Goal: Task Accomplishment & Management: Use online tool/utility

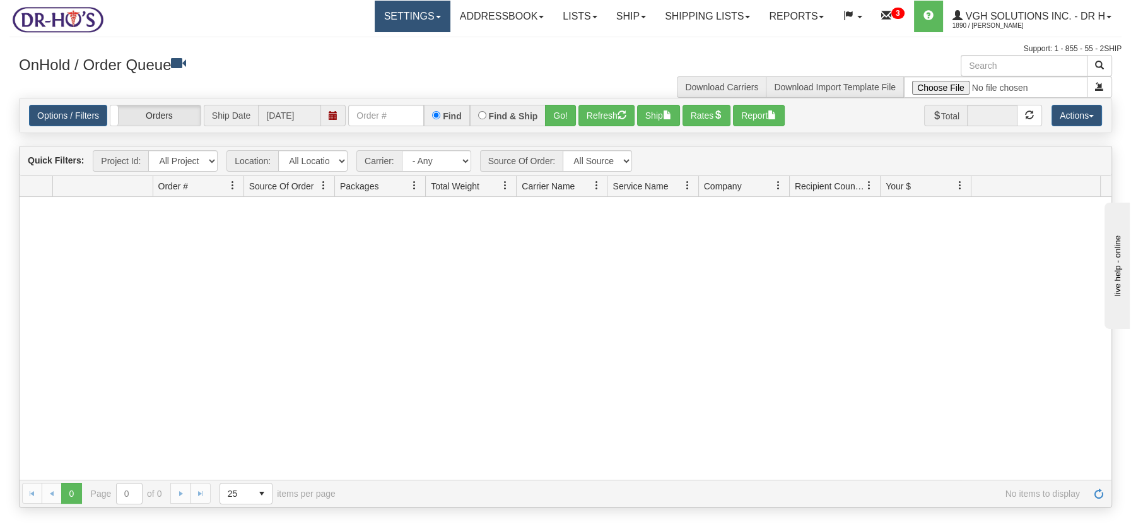
click at [436, 18] on span at bounding box center [438, 17] width 5 height 3
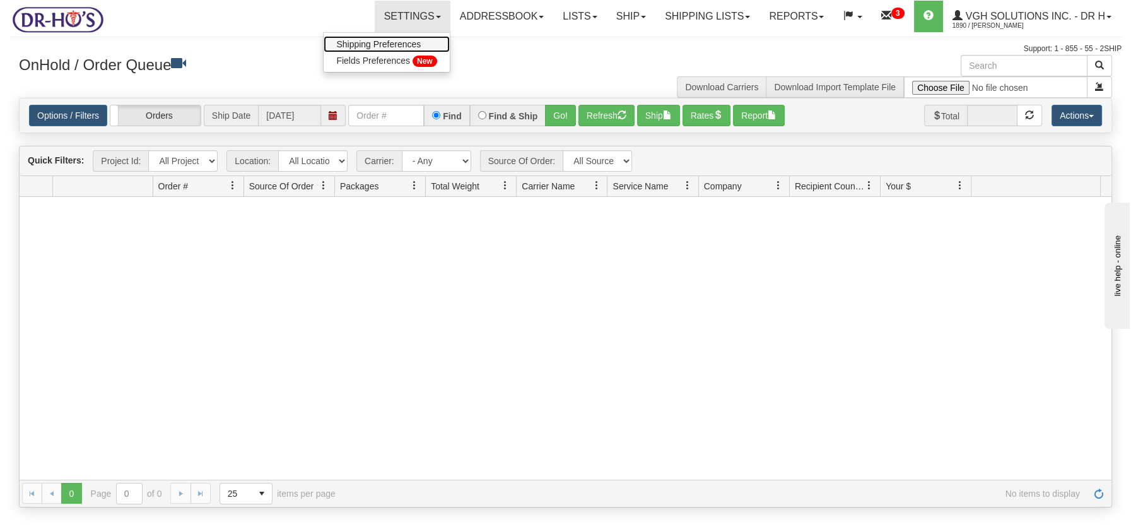
click at [376, 47] on span "Shipping Preferences" at bounding box center [378, 44] width 85 height 10
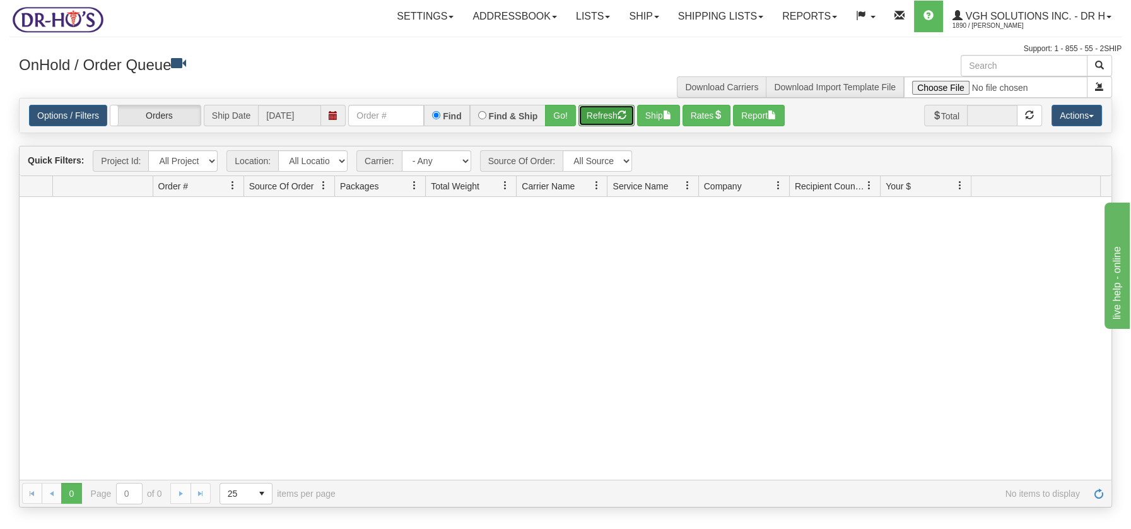
click at [607, 110] on button "Refresh" at bounding box center [607, 115] width 56 height 21
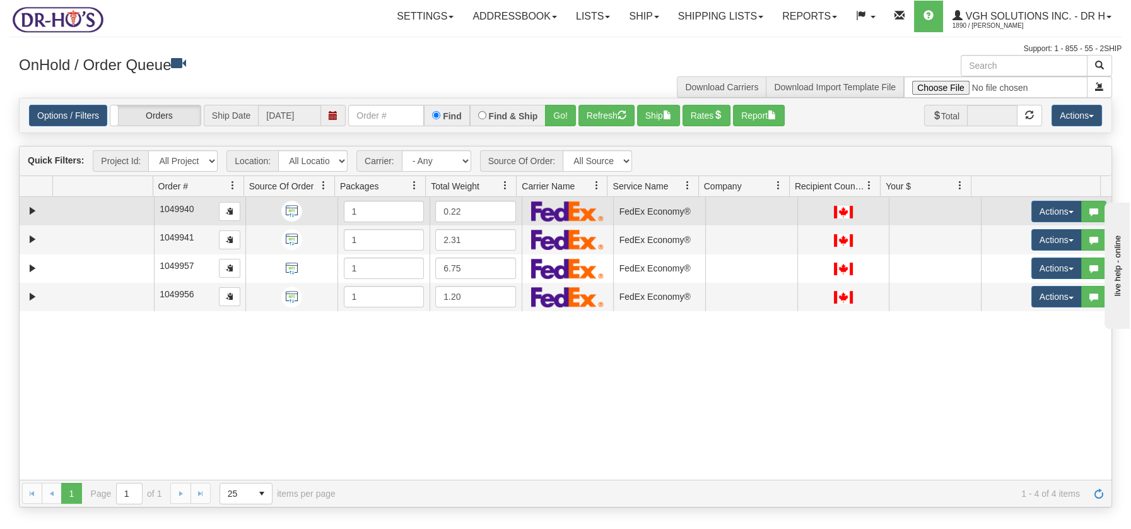
click at [120, 216] on td at bounding box center [102, 211] width 101 height 28
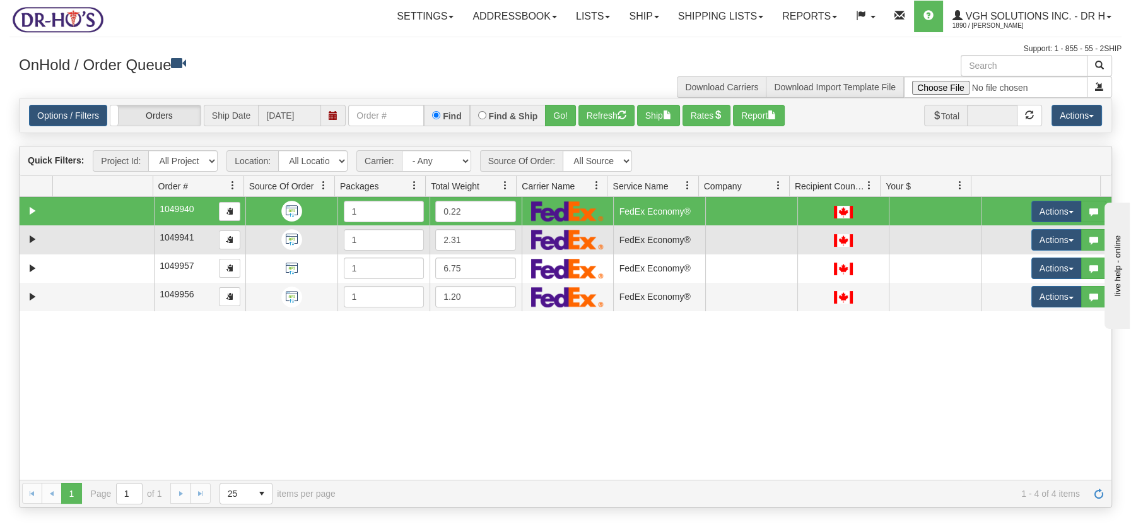
click at [116, 233] on td at bounding box center [102, 239] width 101 height 28
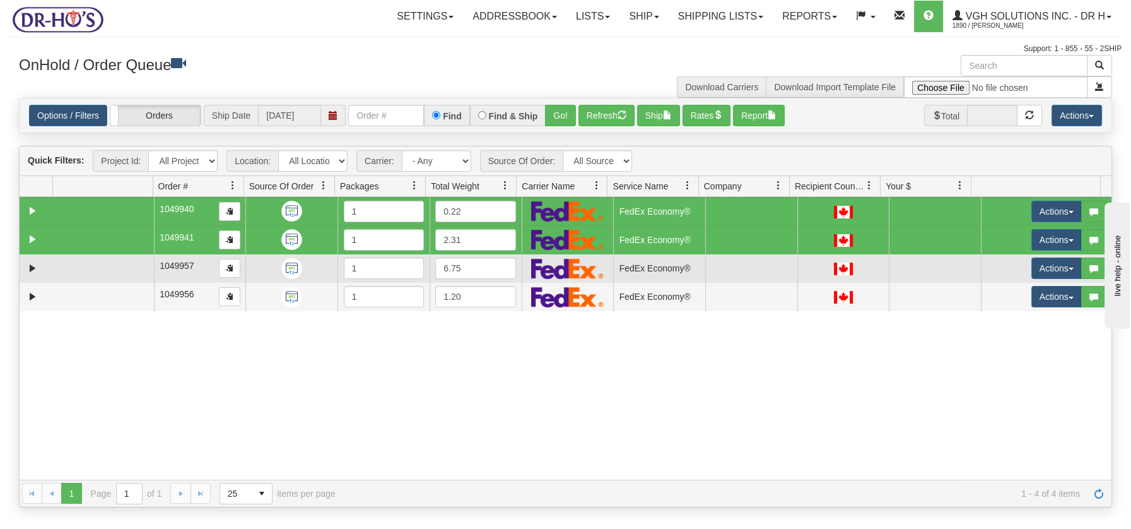
click at [112, 260] on td at bounding box center [102, 268] width 101 height 28
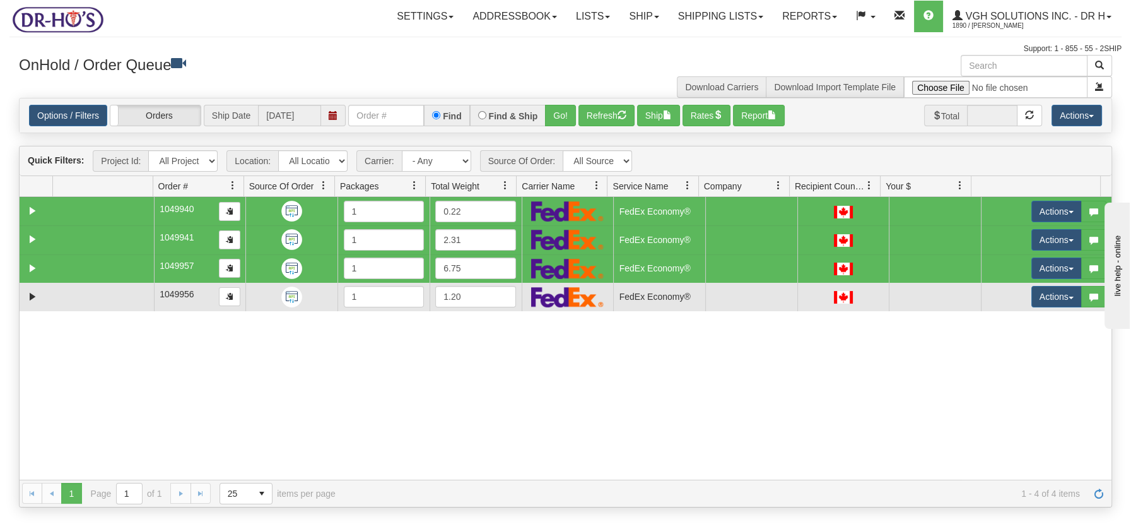
click at [110, 295] on td at bounding box center [102, 297] width 101 height 28
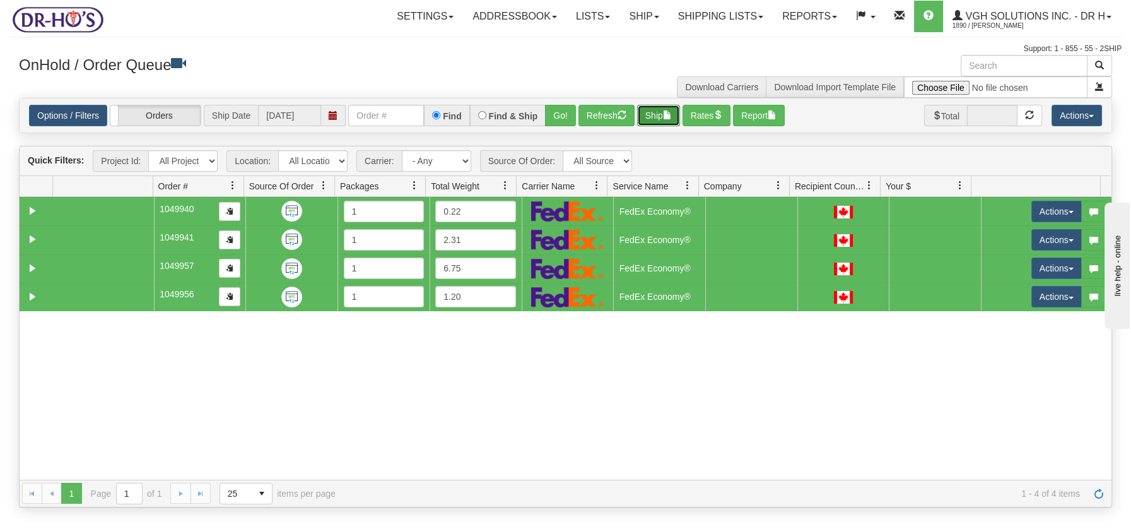
click at [671, 115] on span "button" at bounding box center [667, 114] width 9 height 9
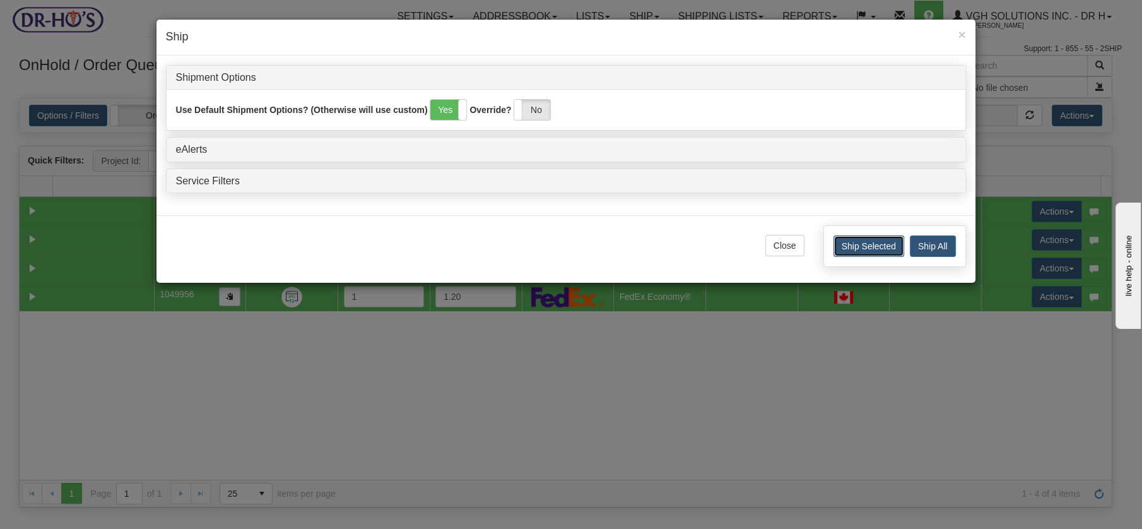
click at [893, 241] on button "Ship Selected" at bounding box center [868, 245] width 71 height 21
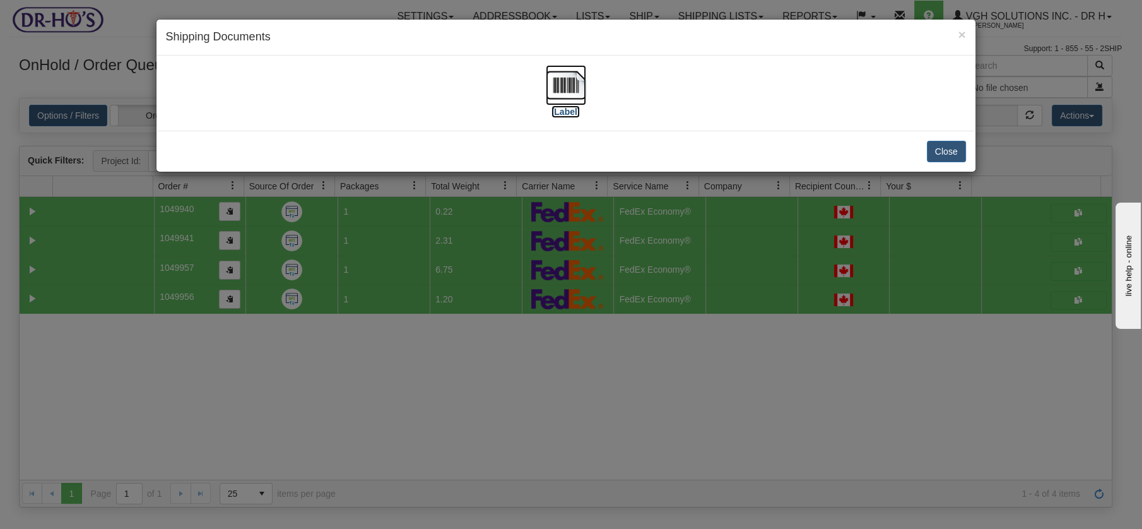
click at [556, 73] on img at bounding box center [566, 85] width 40 height 40
click at [955, 150] on button "Close" at bounding box center [946, 151] width 39 height 21
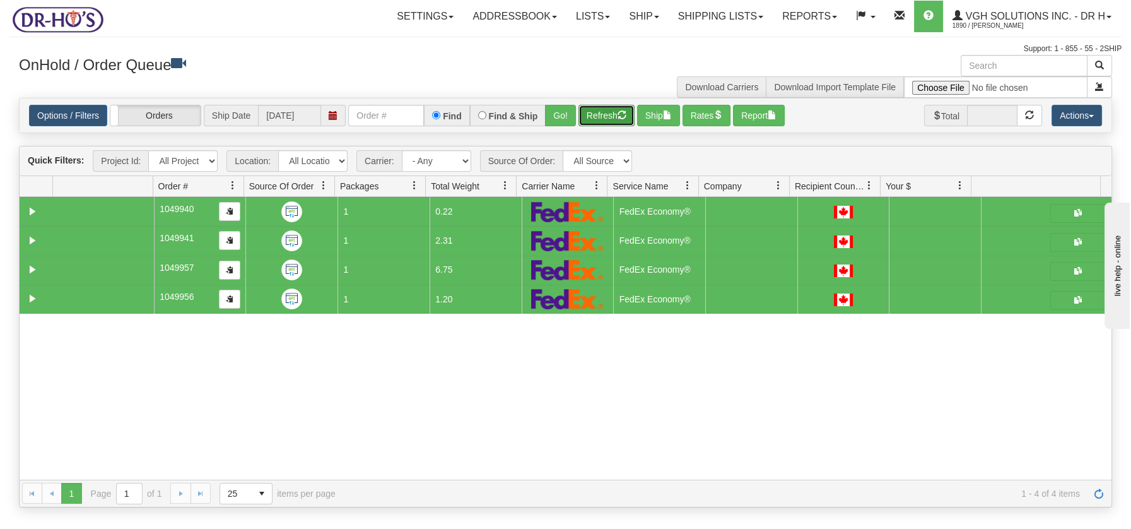
click at [594, 114] on button "Refresh" at bounding box center [607, 115] width 56 height 21
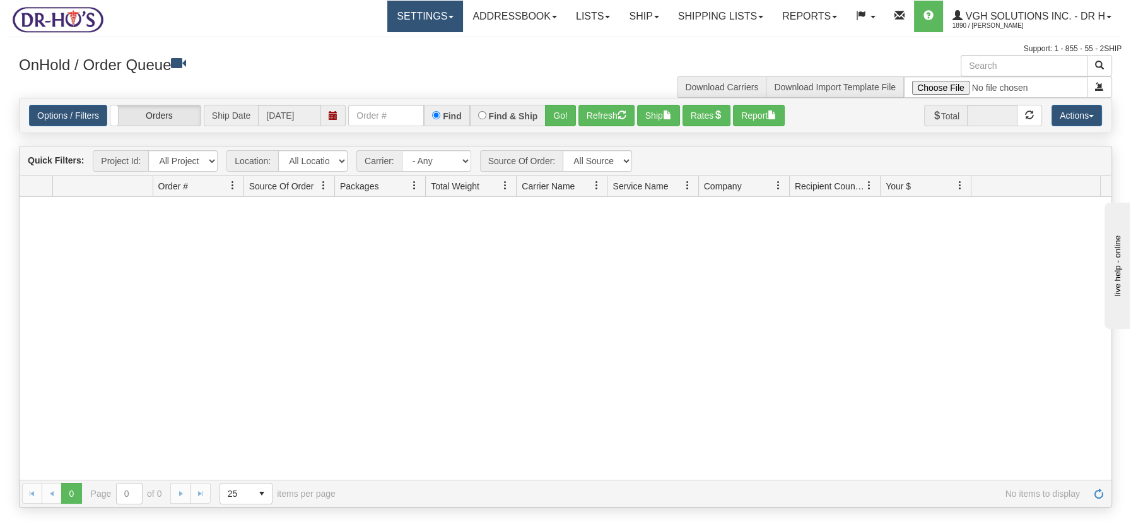
click at [449, 16] on span at bounding box center [451, 17] width 5 height 3
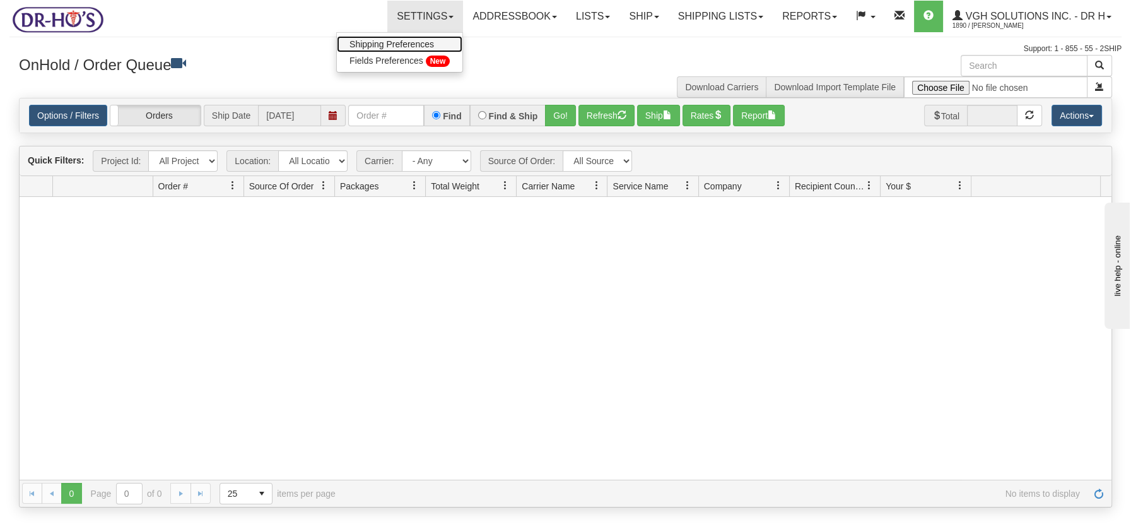
click at [413, 42] on span "Shipping Preferences" at bounding box center [392, 44] width 85 height 10
